Goal: Task Accomplishment & Management: Manage account settings

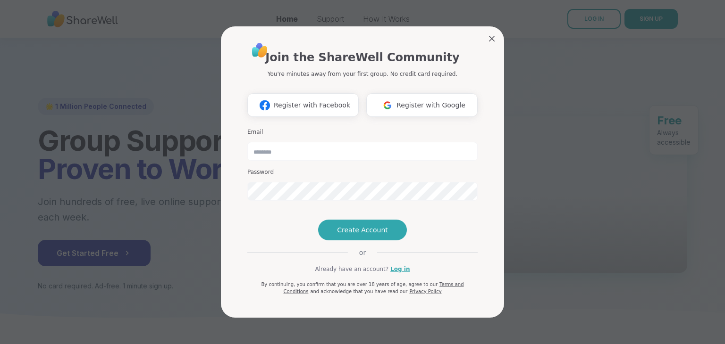
click at [391, 110] on img at bounding box center [387, 105] width 18 height 17
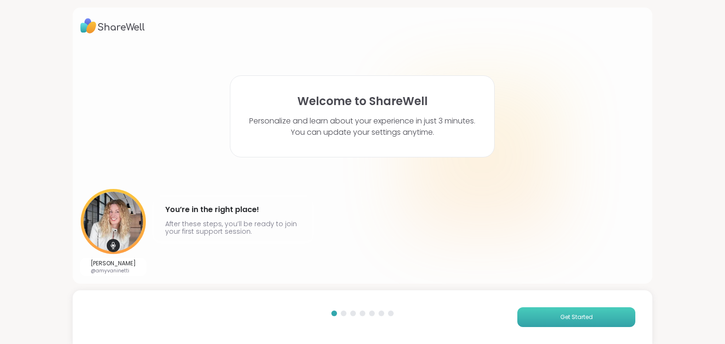
click at [568, 321] on span "Get Started" at bounding box center [576, 317] width 33 height 8
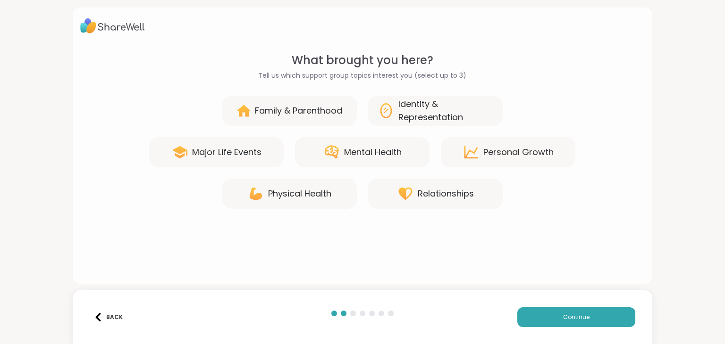
click at [371, 159] on div "Mental Health" at bounding box center [362, 152] width 134 height 30
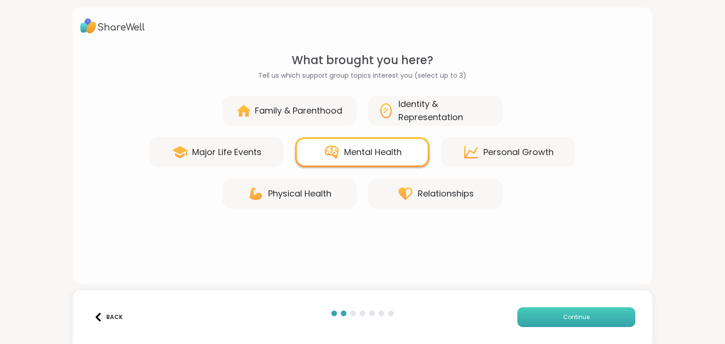
click at [540, 325] on button "Continue" at bounding box center [576, 318] width 118 height 20
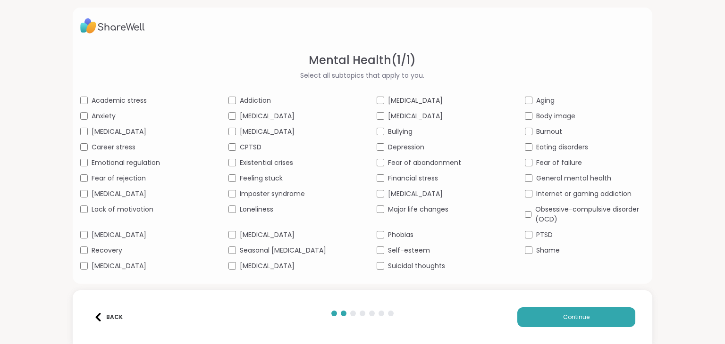
click at [106, 118] on span "Anxiety" at bounding box center [104, 116] width 24 height 10
click at [130, 266] on span "[MEDICAL_DATA]" at bounding box center [119, 266] width 55 height 10
click at [236, 210] on div "Loneliness" at bounding box center [288, 210] width 120 height 10
click at [247, 199] on div "Academic stress Addiction [MEDICAL_DATA] Aging Anxiety [MEDICAL_DATA] [MEDICAL_…" at bounding box center [362, 184] width 565 height 176
click at [229, 198] on div "Imposter syndrome" at bounding box center [288, 194] width 120 height 10
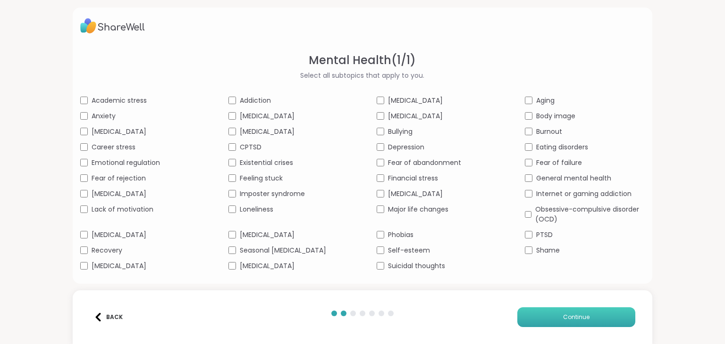
click at [565, 314] on span "Continue" at bounding box center [576, 317] width 26 height 8
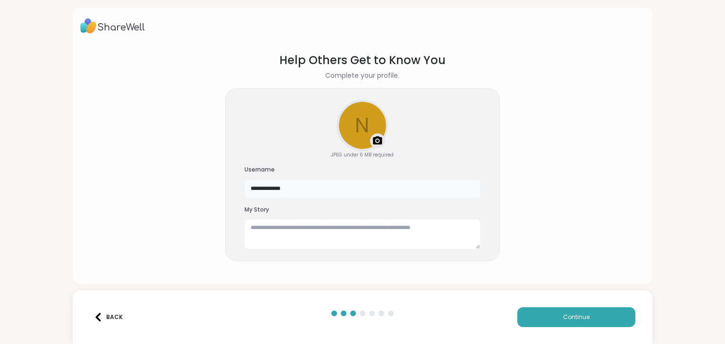
click at [290, 186] on input "**********" at bounding box center [362, 189] width 236 height 19
click at [314, 224] on textarea at bounding box center [362, 234] width 236 height 30
click at [376, 141] on img at bounding box center [377, 140] width 11 height 11
click at [293, 234] on textarea at bounding box center [362, 234] width 236 height 30
type textarea "*"
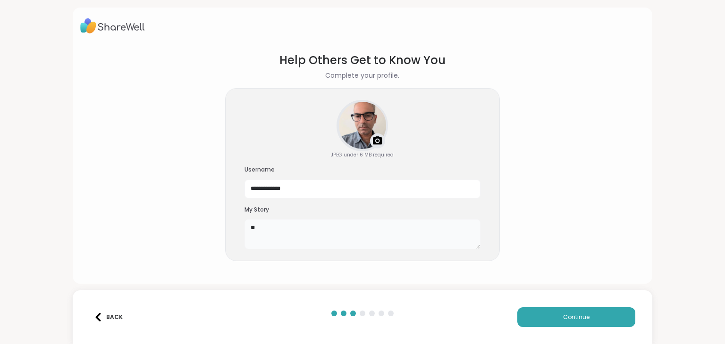
type textarea "*"
click at [529, 316] on button "Continue" at bounding box center [576, 318] width 118 height 20
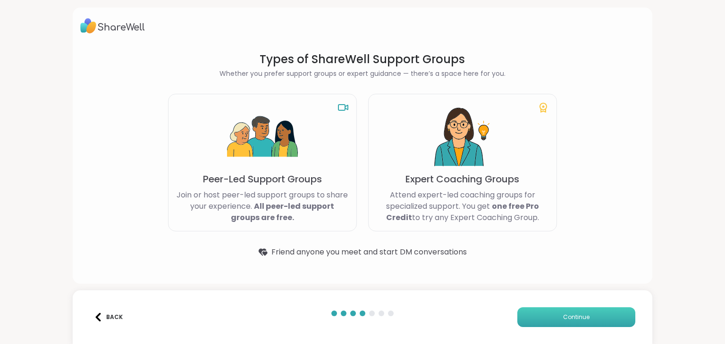
click at [595, 326] on button "Continue" at bounding box center [576, 318] width 118 height 20
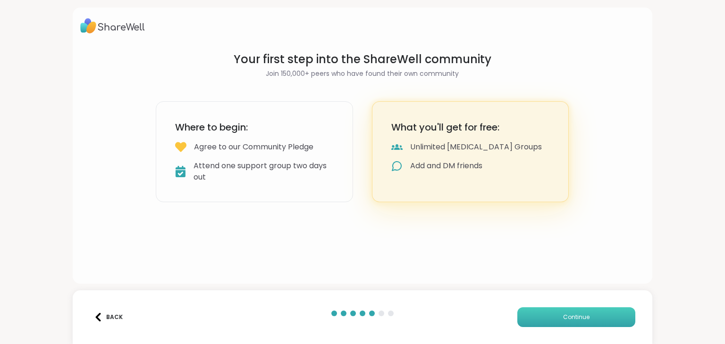
click at [564, 313] on span "Continue" at bounding box center [576, 317] width 26 height 8
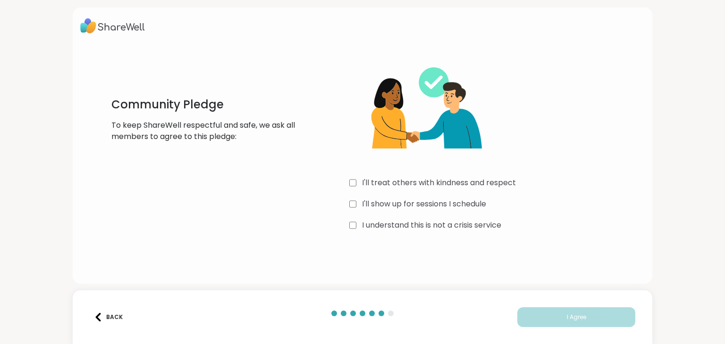
click at [345, 219] on div "Community Pledge To keep ShareWell respectful and safe, we ask all members to a…" at bounding box center [361, 143] width 539 height 182
click at [353, 225] on div "I understand this is not a crisis service" at bounding box center [490, 225] width 283 height 11
click at [557, 324] on button "I Agree" at bounding box center [576, 318] width 118 height 20
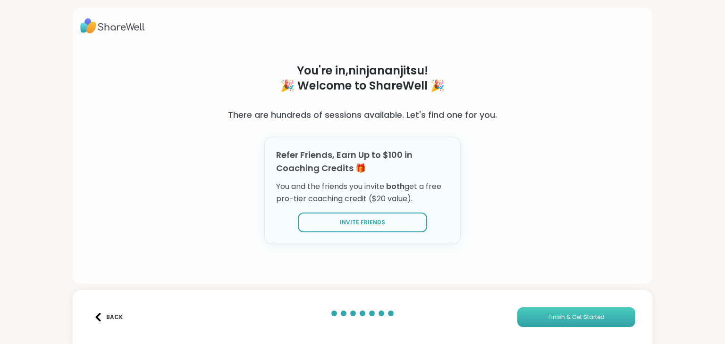
click at [551, 319] on span "Finish & Get Started" at bounding box center [576, 317] width 56 height 8
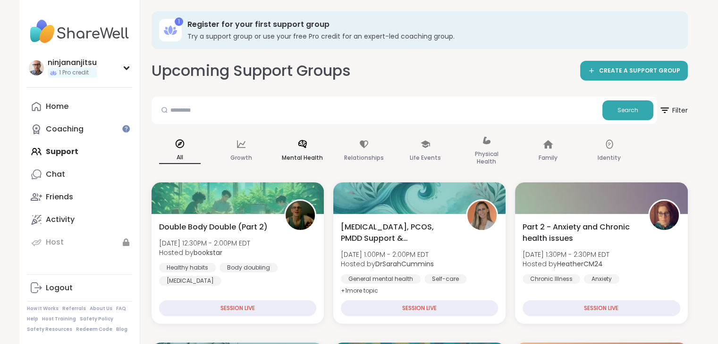
click at [298, 164] on div "Mental Health" at bounding box center [302, 151] width 57 height 47
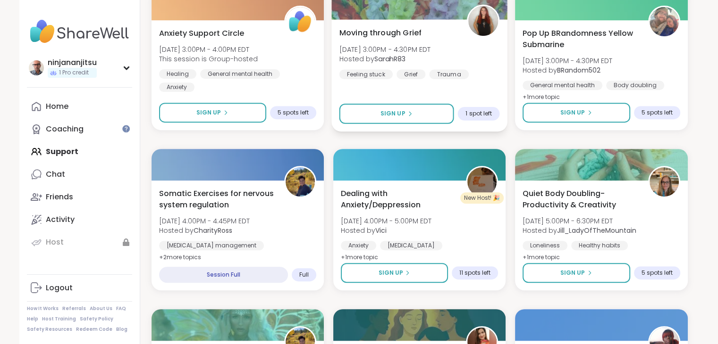
scroll to position [378, 0]
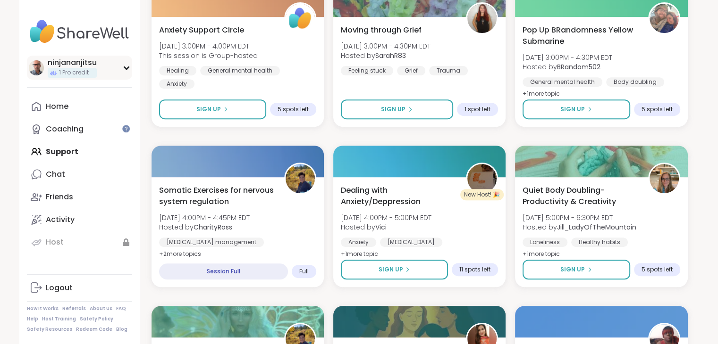
click at [118, 70] on div "ninjananjitsu 1 Pro credit" at bounding box center [79, 68] width 105 height 24
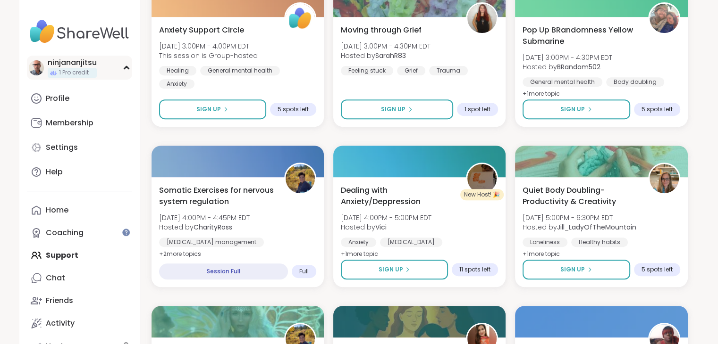
click at [118, 70] on div "ninjananjitsu 1 Pro credit" at bounding box center [79, 68] width 105 height 24
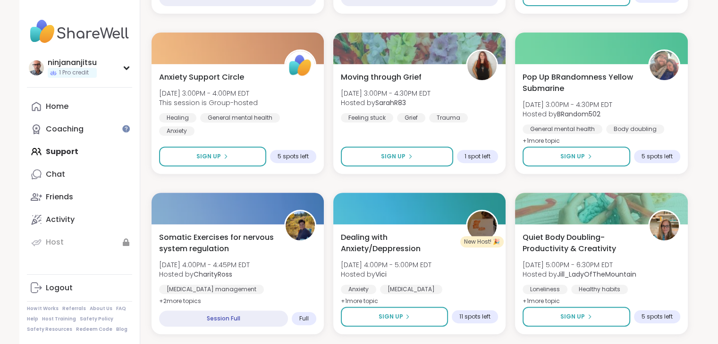
scroll to position [0, 0]
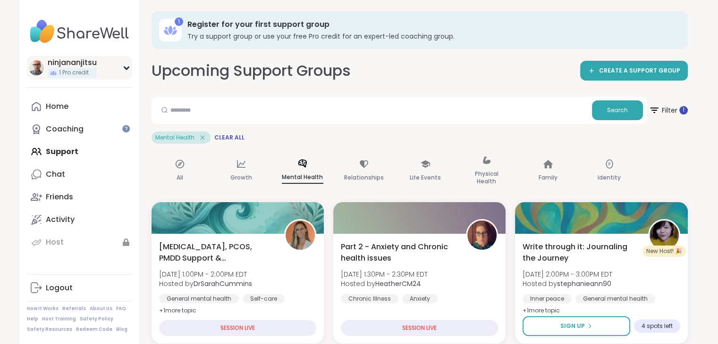
click at [126, 67] on icon at bounding box center [127, 68] width 8 height 5
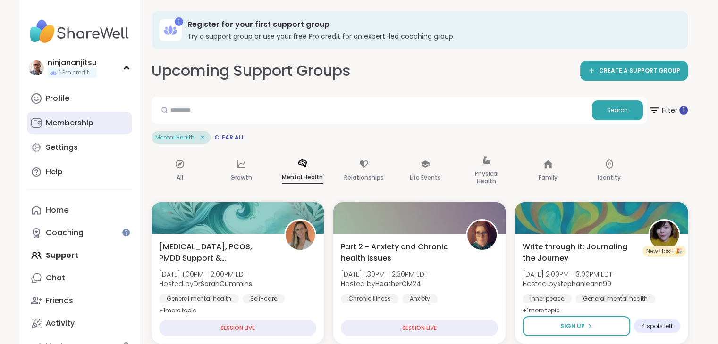
click at [81, 131] on link "Membership" at bounding box center [79, 123] width 105 height 23
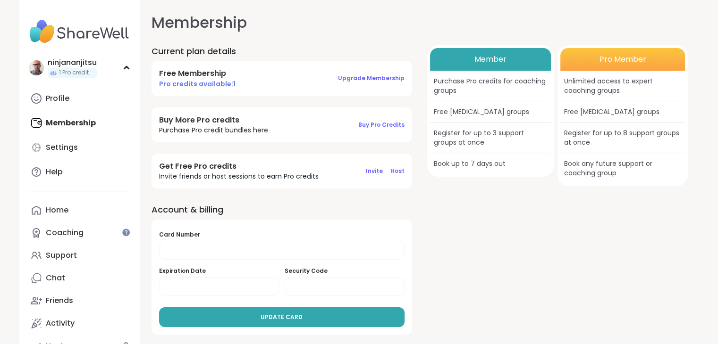
click at [70, 101] on link "Profile" at bounding box center [79, 98] width 105 height 23
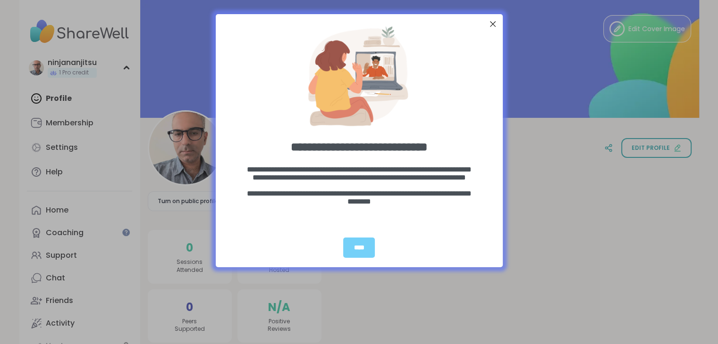
click at [490, 25] on div at bounding box center [492, 24] width 12 height 12
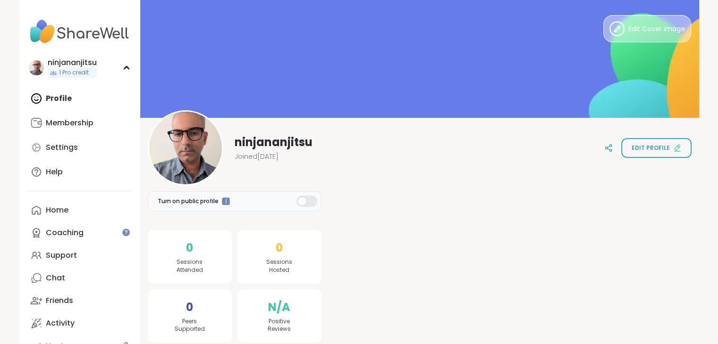
click at [631, 28] on span "Edit Cover Image" at bounding box center [656, 29] width 57 height 10
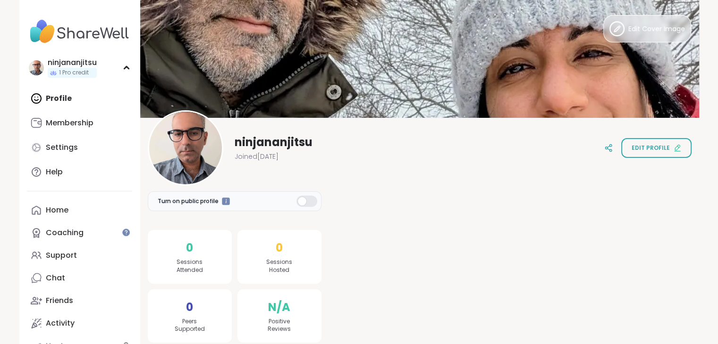
click at [637, 38] on button "Edit Cover Image" at bounding box center [647, 28] width 88 height 27
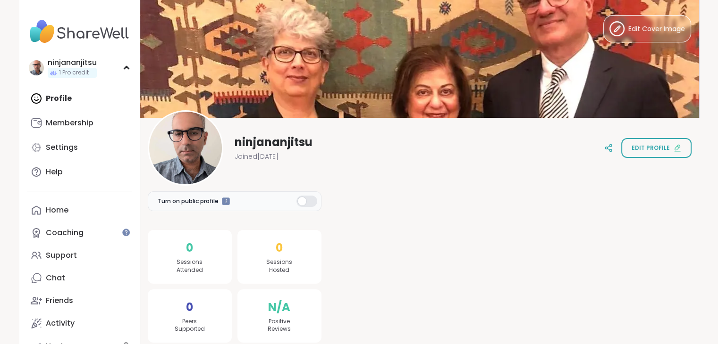
drag, startPoint x: 621, startPoint y: 21, endPoint x: 621, endPoint y: 6, distance: 14.6
click at [621, 11] on div "Edit Cover Image" at bounding box center [419, 59] width 559 height 118
click at [613, 37] on button "Edit Cover Image" at bounding box center [647, 28] width 88 height 27
click at [634, 32] on span "Edit Cover Image" at bounding box center [656, 29] width 57 height 10
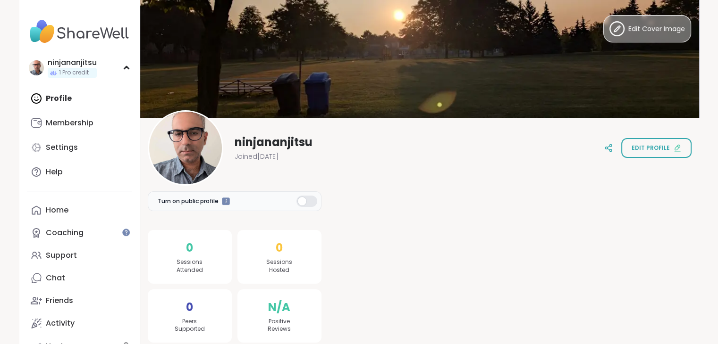
click at [632, 31] on span "Edit Cover Image" at bounding box center [656, 29] width 57 height 10
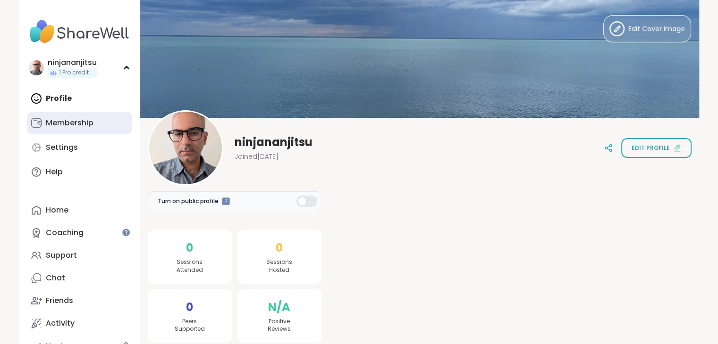
click at [79, 119] on div "Membership" at bounding box center [70, 123] width 48 height 10
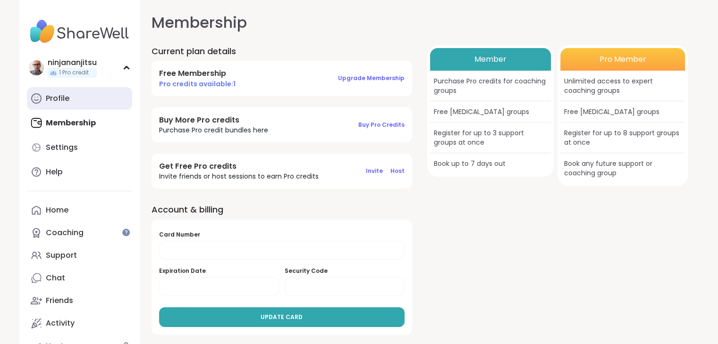
click at [103, 93] on link "Profile" at bounding box center [79, 98] width 105 height 23
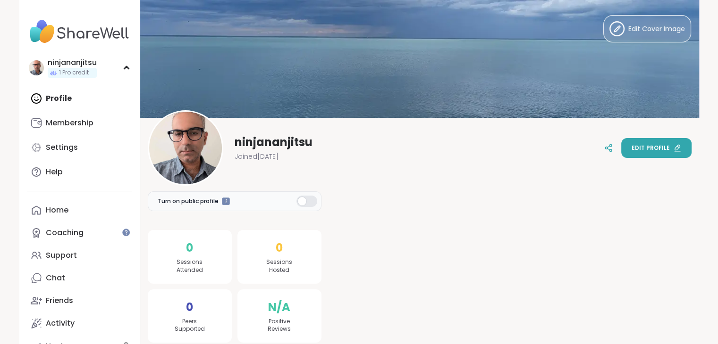
click at [664, 156] on button "Edit profile" at bounding box center [656, 148] width 70 height 20
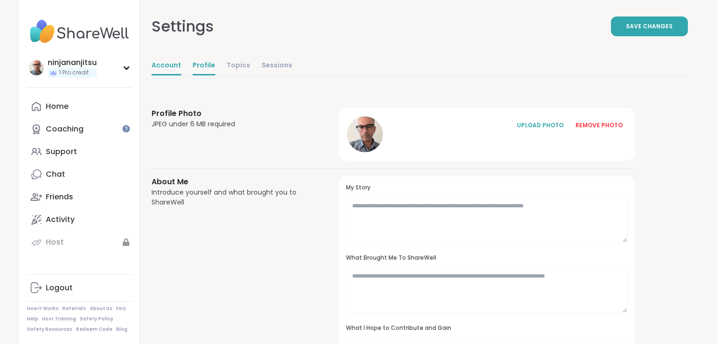
click at [167, 63] on link "Account" at bounding box center [166, 66] width 30 height 19
select select "**"
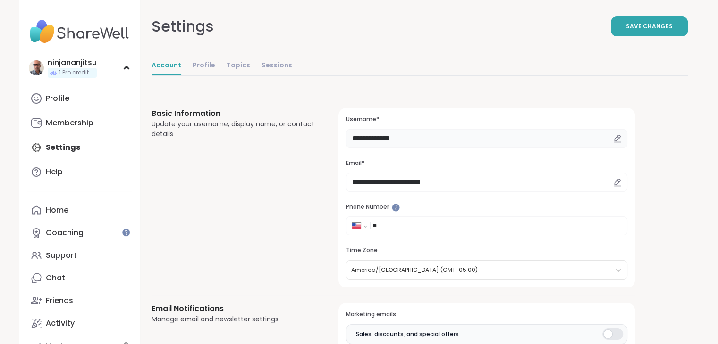
click at [504, 142] on input "**********" at bounding box center [486, 138] width 281 height 19
type input "********"
click at [630, 36] on button "Save Changes" at bounding box center [649, 27] width 77 height 20
click at [92, 104] on link "Profile" at bounding box center [79, 98] width 105 height 23
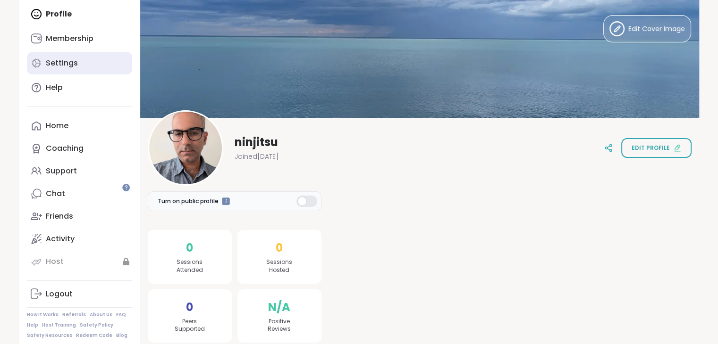
scroll to position [91, 0]
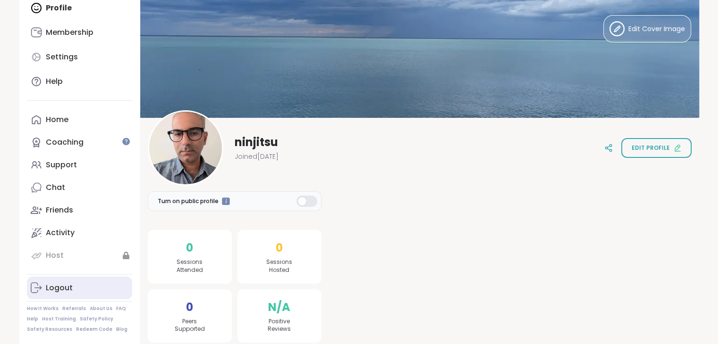
click at [80, 299] on link "Logout" at bounding box center [79, 288] width 105 height 23
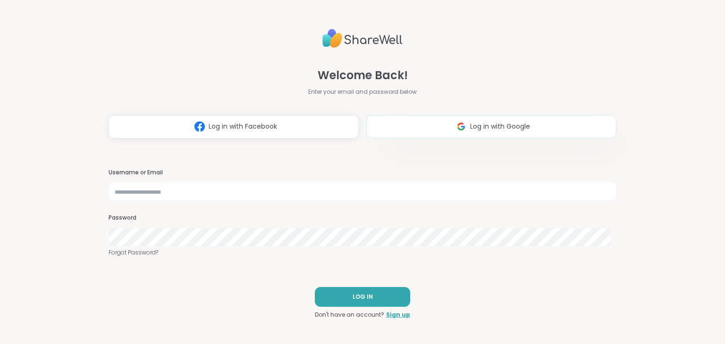
click at [533, 129] on button "Log in with Google" at bounding box center [491, 127] width 250 height 24
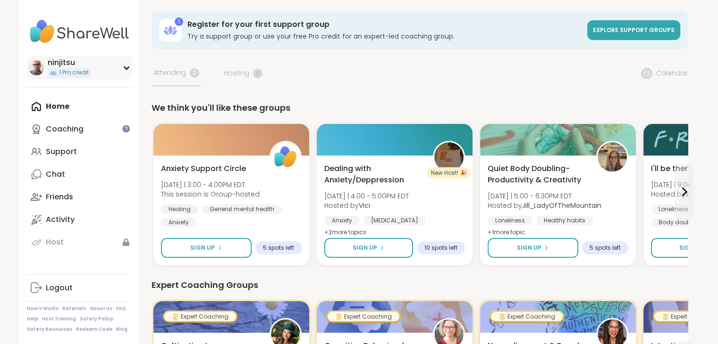
click at [123, 69] on icon at bounding box center [127, 68] width 8 height 5
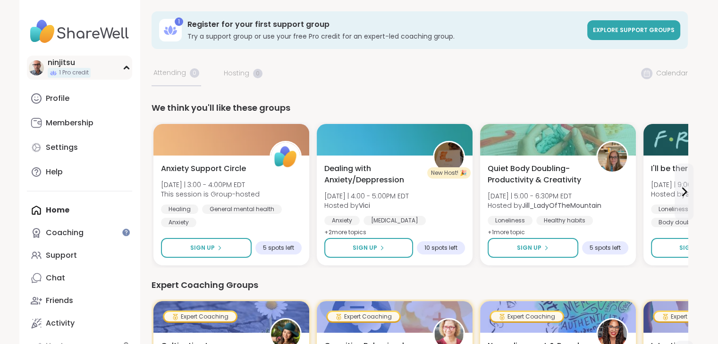
click at [123, 69] on icon at bounding box center [127, 68] width 8 height 5
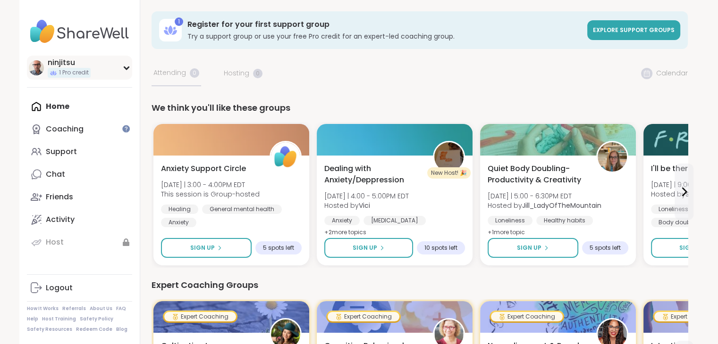
click at [90, 75] on div "1 Pro credit" at bounding box center [69, 73] width 43 height 10
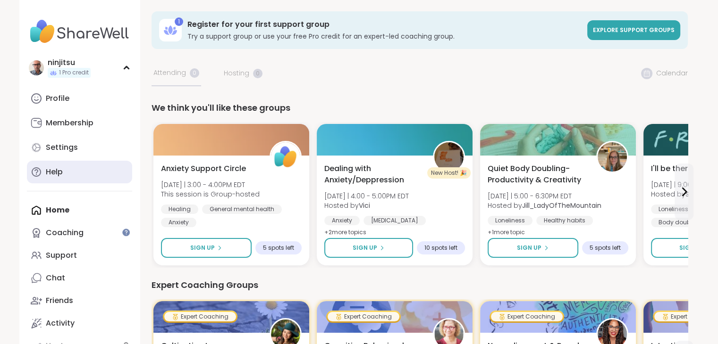
click at [79, 161] on link "Help" at bounding box center [79, 172] width 105 height 23
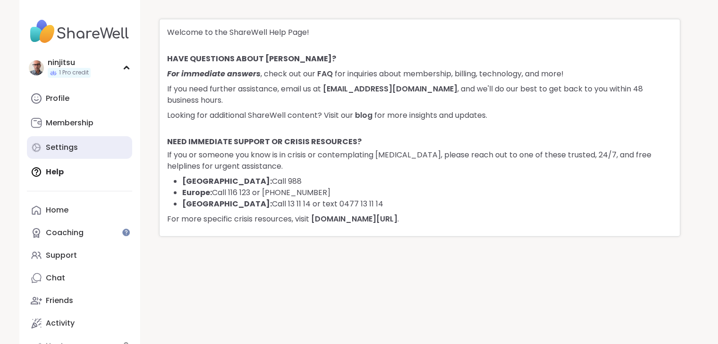
click at [85, 153] on link "Settings" at bounding box center [79, 147] width 105 height 23
select select "**"
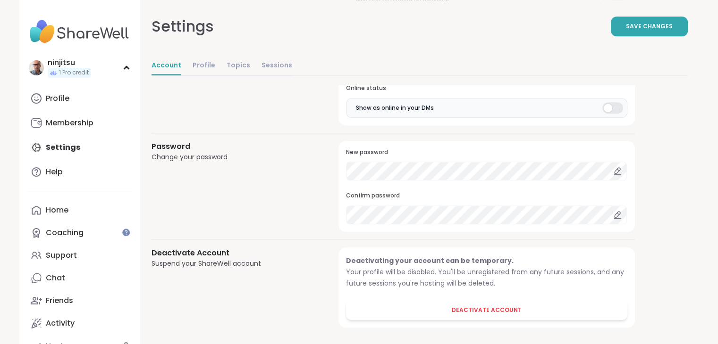
scroll to position [805, 0]
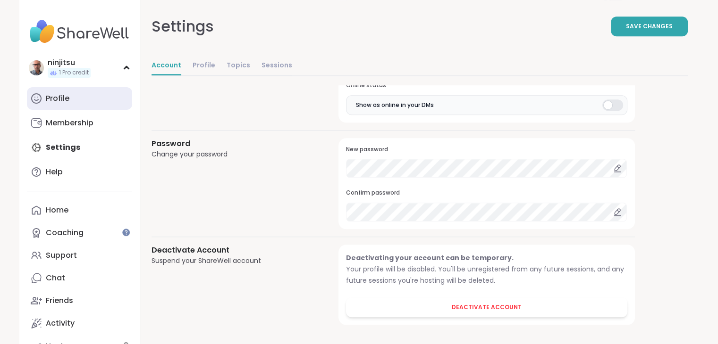
click at [60, 102] on div "Profile" at bounding box center [58, 98] width 24 height 10
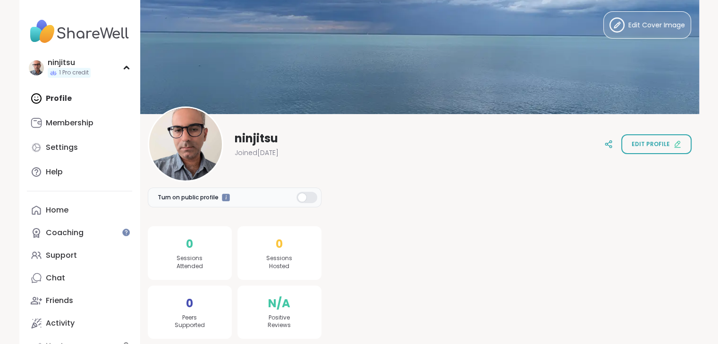
scroll to position [8, 0]
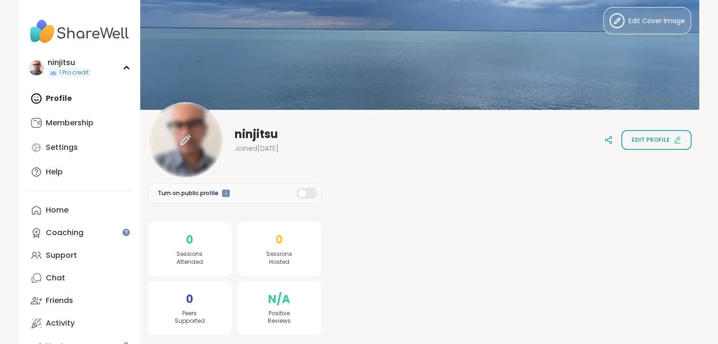
click at [194, 158] on div at bounding box center [186, 140] width 76 height 76
